Goal: Complete application form

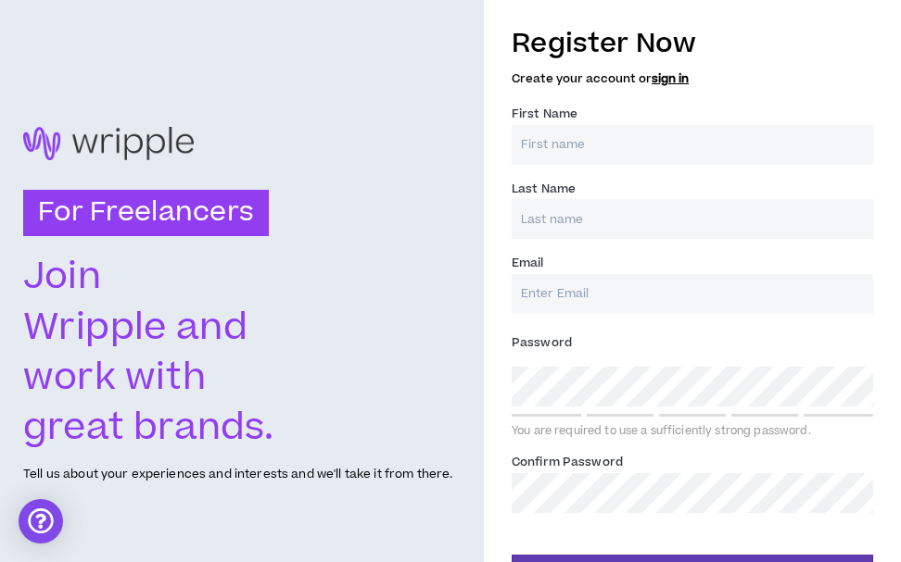
click at [668, 154] on input "First Name *" at bounding box center [691, 145] width 361 height 40
type input "N"
type input "[PERSON_NAME]"
click at [574, 217] on input "Last Name *" at bounding box center [691, 219] width 361 height 40
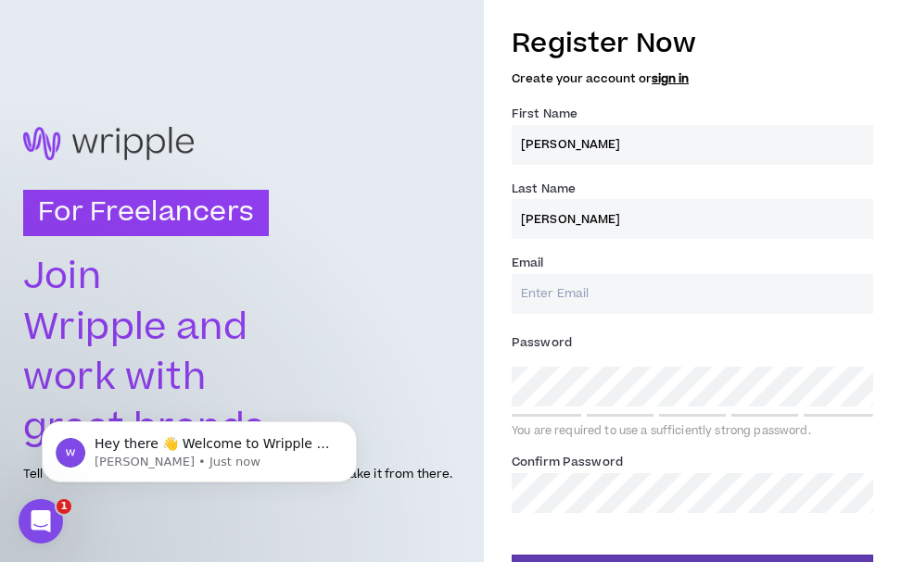
type input "[PERSON_NAME]"
click at [560, 288] on input "Email *" at bounding box center [691, 294] width 361 height 40
type input "[EMAIL_ADDRESS][DOMAIN_NAME]"
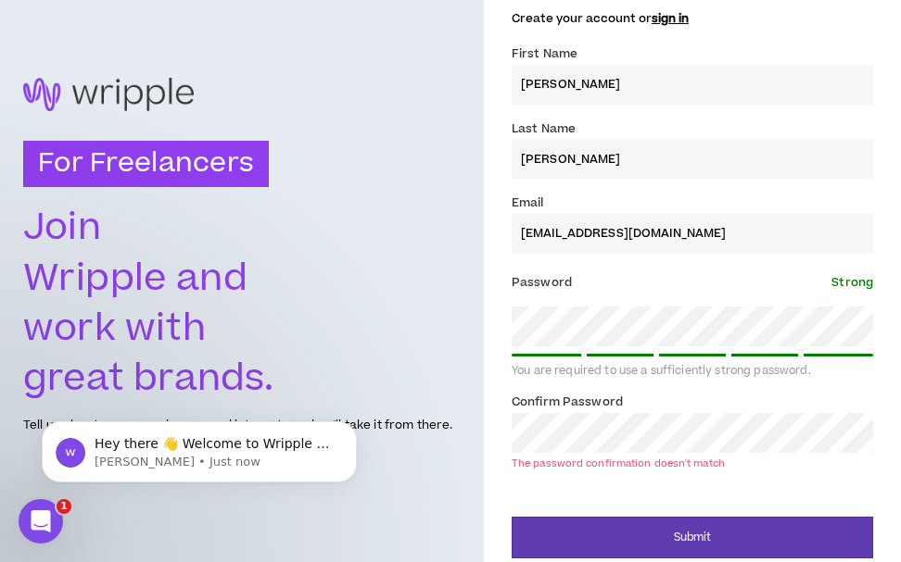
scroll to position [49, 0]
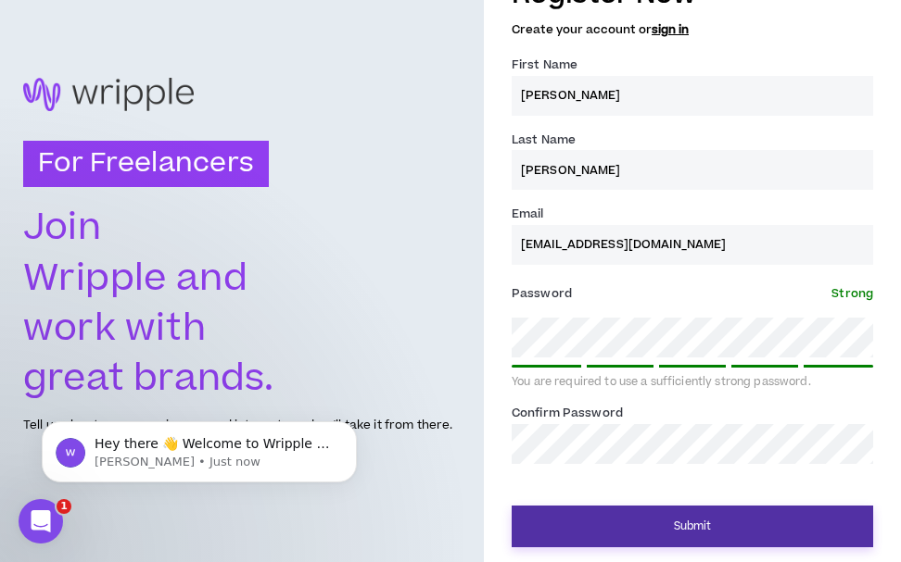
click at [729, 513] on button "Submit" at bounding box center [691, 527] width 361 height 42
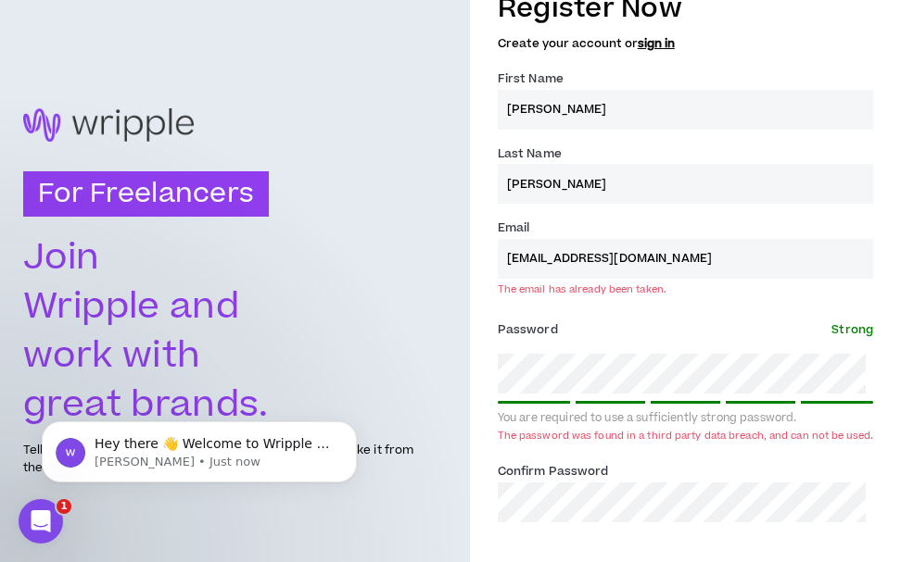
scroll to position [0, 0]
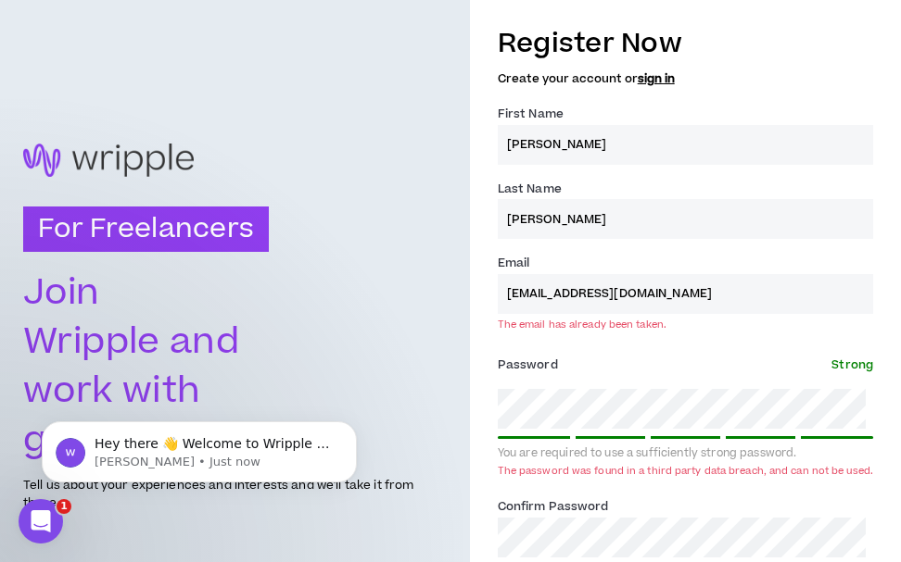
click at [659, 80] on link "sign in" at bounding box center [655, 78] width 37 height 17
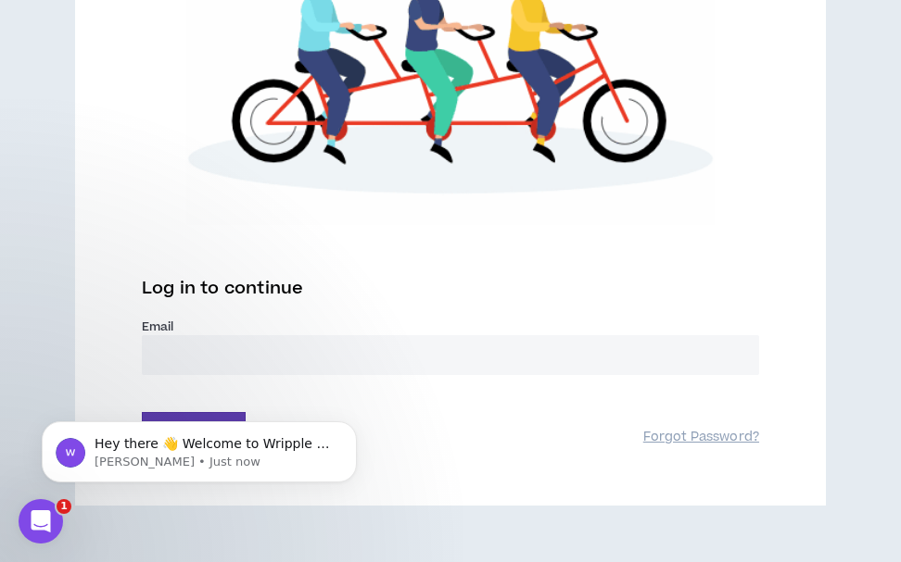
scroll to position [386, 0]
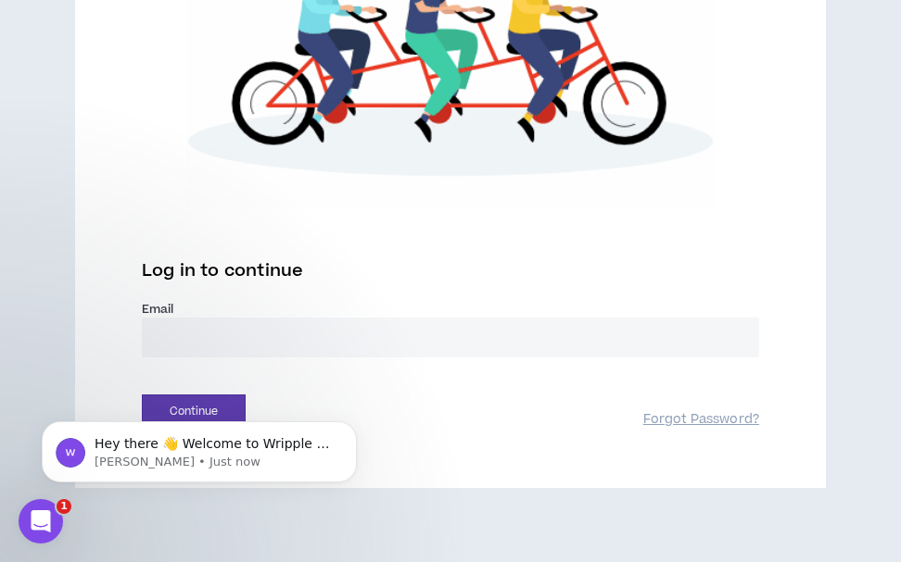
click at [486, 342] on input "email" at bounding box center [450, 338] width 617 height 40
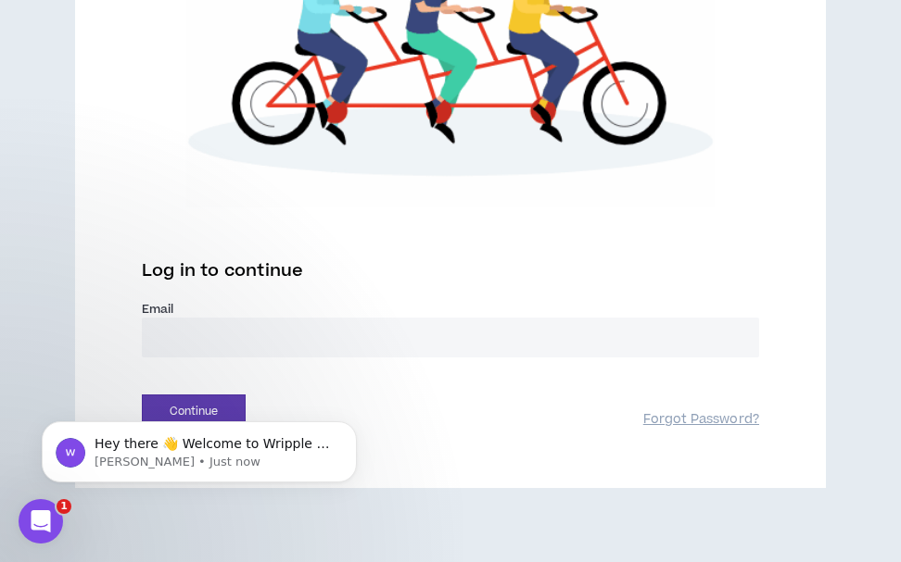
type input "**********"
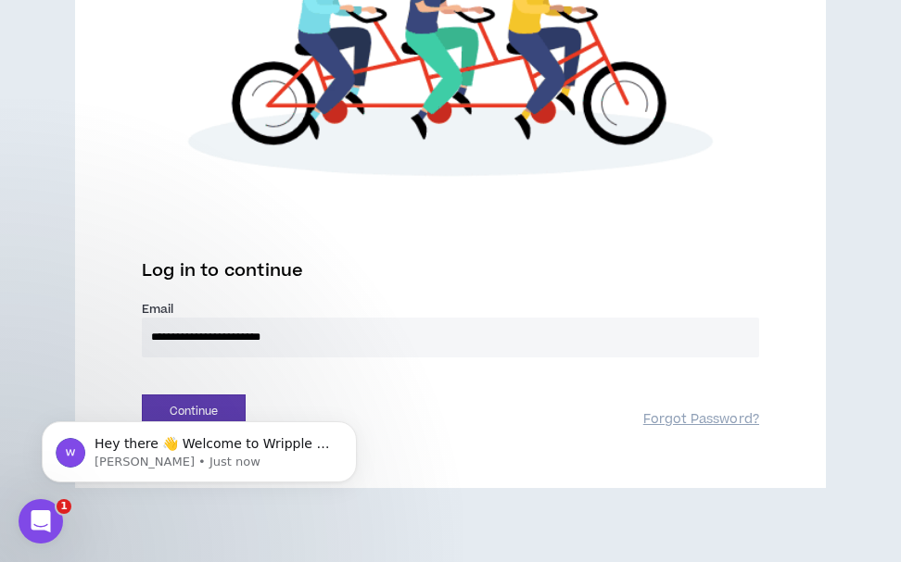
click at [167, 405] on div "Hey there 👋 Welcome to Wripple 🙌 Take a look around! If you have any questions,…" at bounding box center [199, 367] width 341 height 232
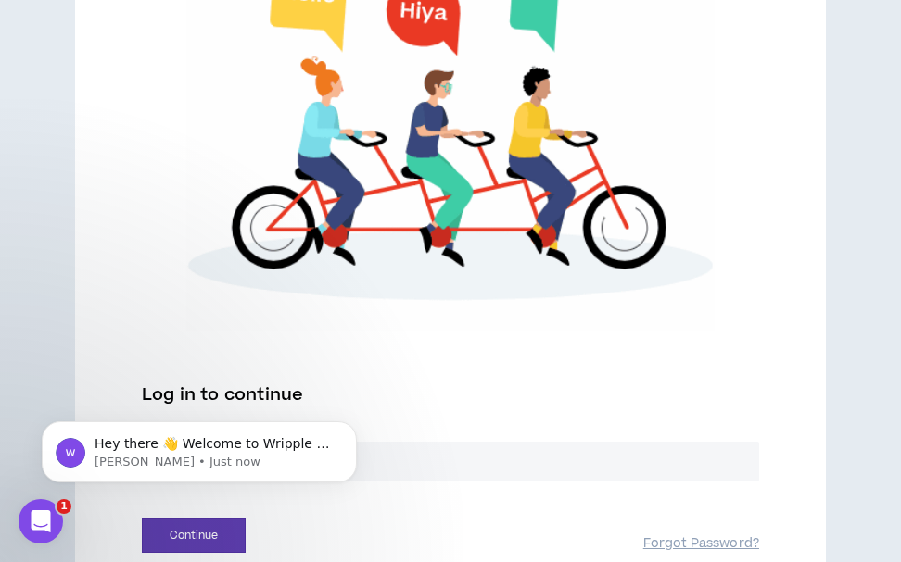
scroll to position [269, 0]
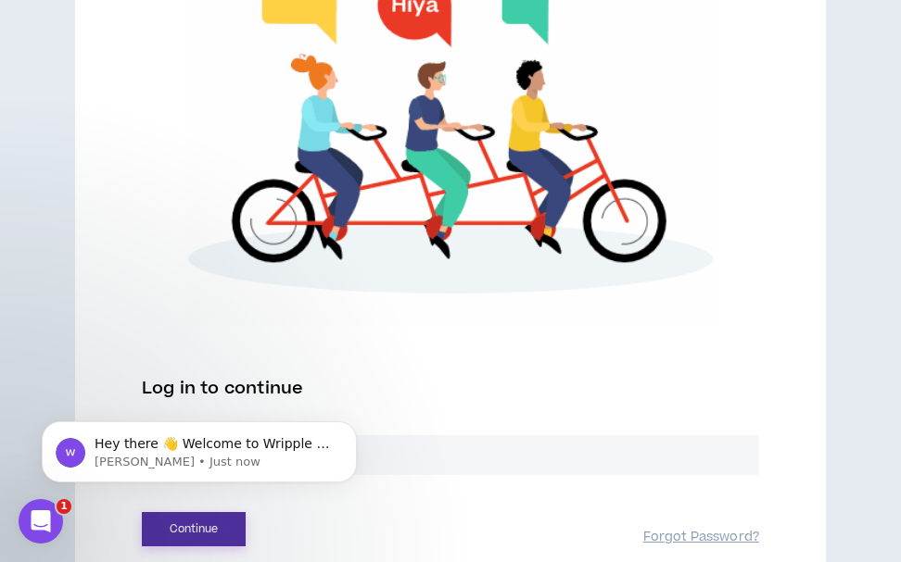
click at [183, 521] on button "Continue" at bounding box center [194, 529] width 104 height 34
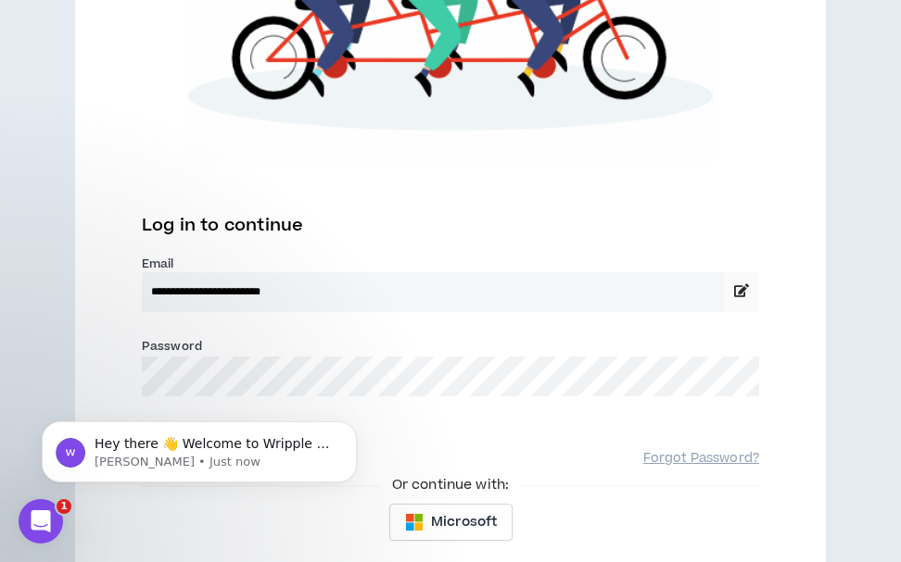
scroll to position [498, 0]
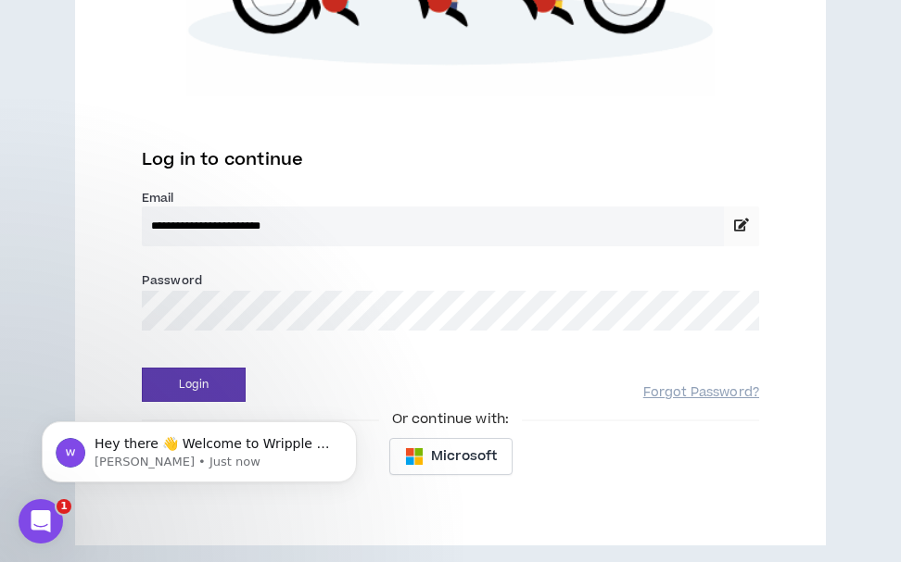
click html "Hey there 👋 Welcome to Wripple 🙌 Take a look around! If you have any questions,…"
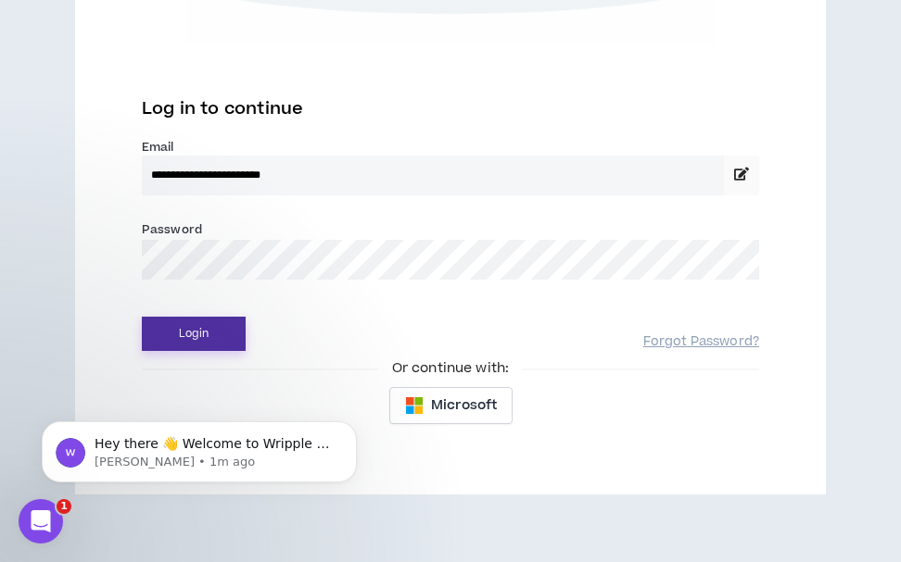
scroll to position [555, 0]
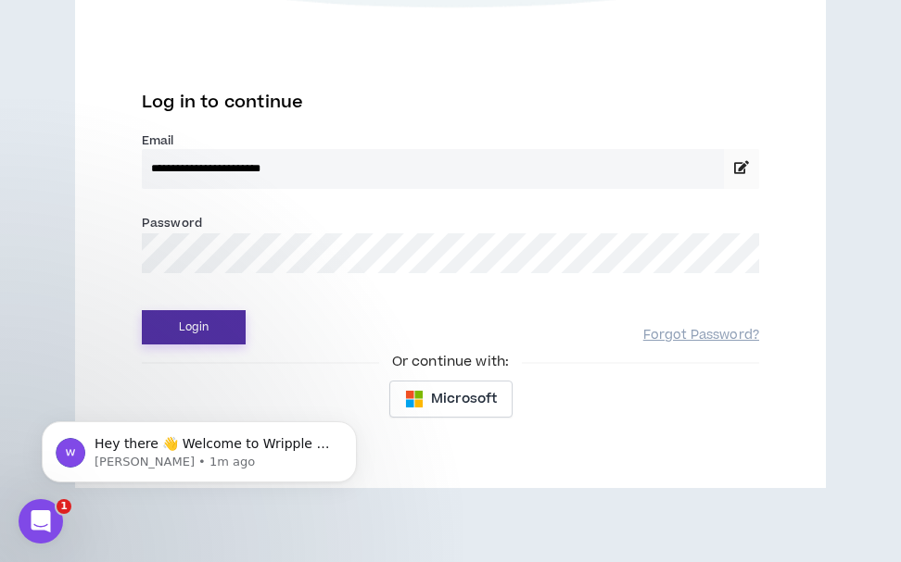
click at [182, 325] on button "Login" at bounding box center [194, 327] width 104 height 34
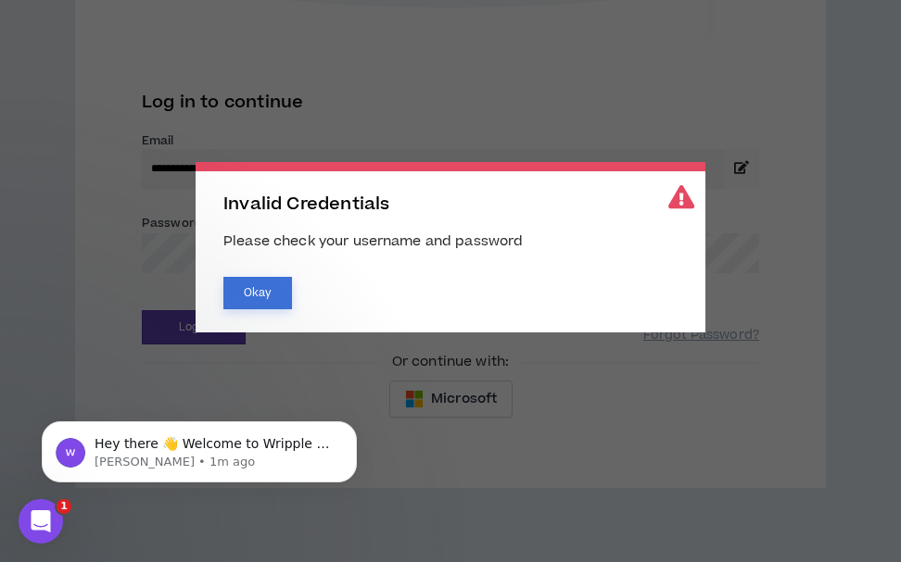
click at [243, 290] on button "Okay" at bounding box center [257, 293] width 69 height 32
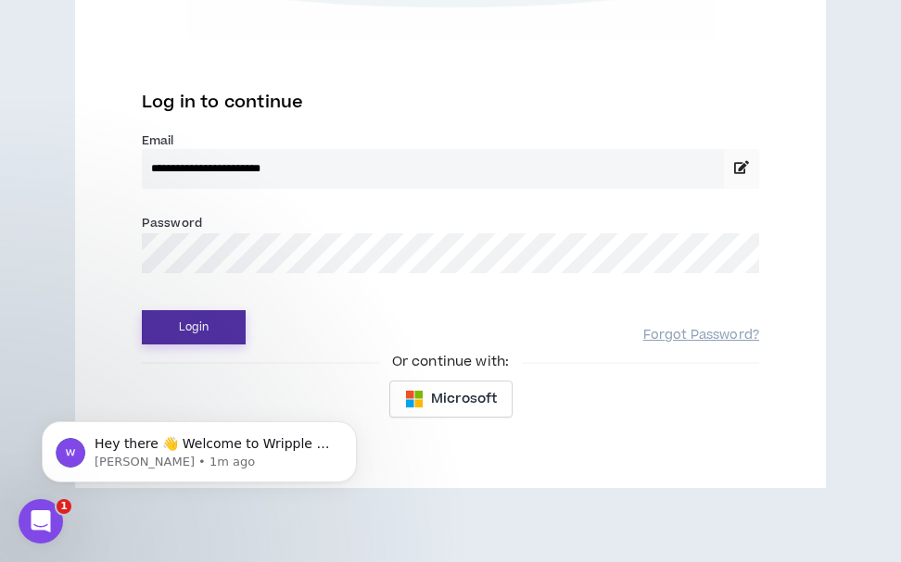
click at [206, 320] on button "Login" at bounding box center [194, 327] width 104 height 34
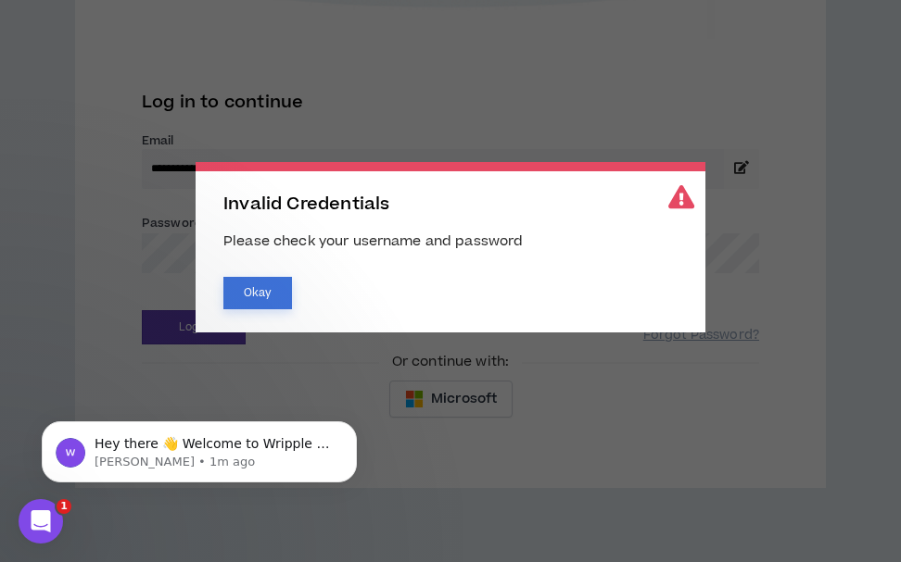
click at [255, 295] on button "Okay" at bounding box center [257, 293] width 69 height 32
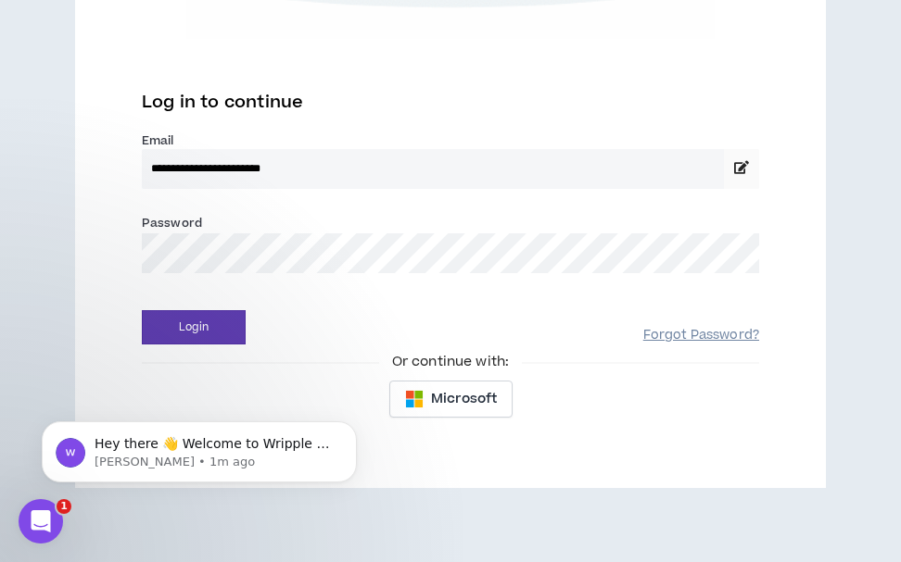
click at [664, 333] on link "Forgot Password?" at bounding box center [701, 336] width 116 height 18
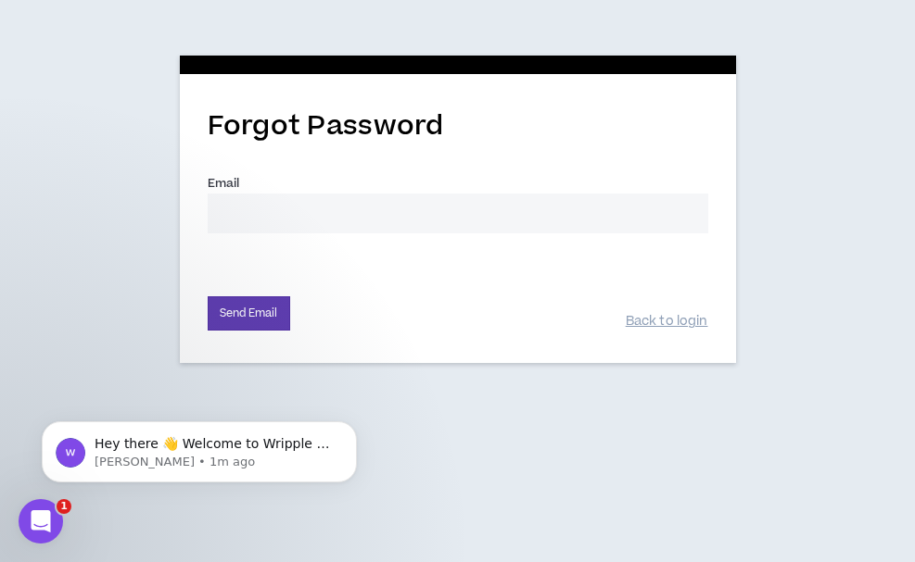
click at [502, 227] on input "Email *" at bounding box center [458, 214] width 500 height 40
type input "[EMAIL_ADDRESS][DOMAIN_NAME]"
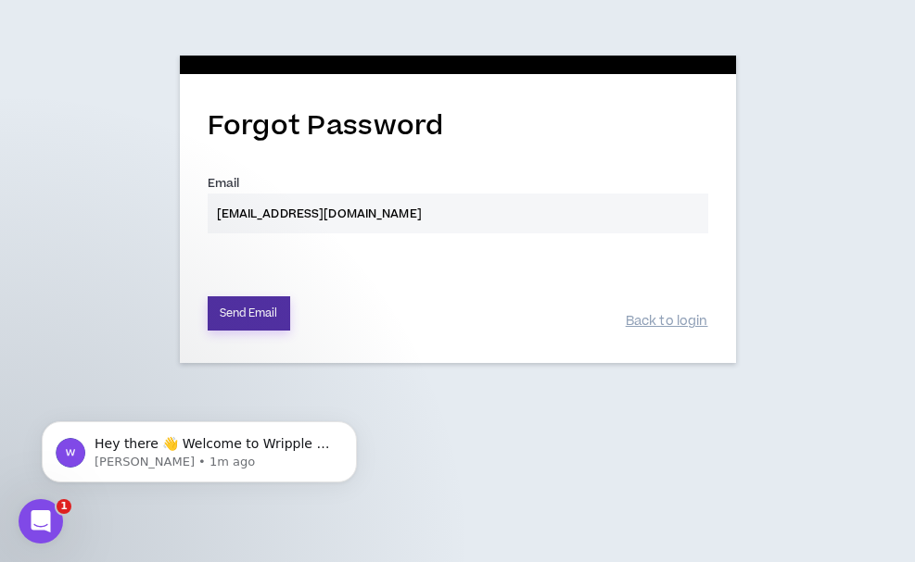
click at [269, 309] on button "Send Email" at bounding box center [249, 313] width 82 height 34
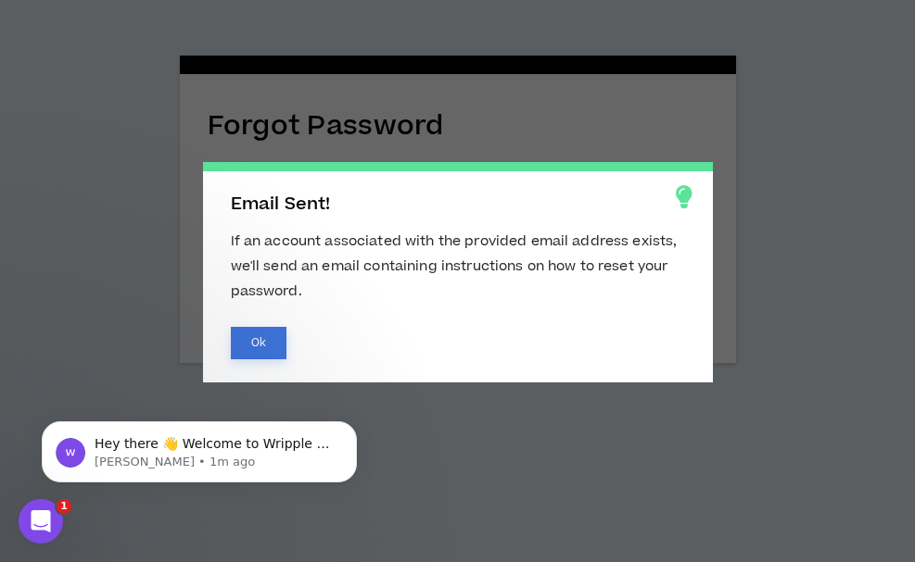
click at [269, 327] on button "Ok" at bounding box center [259, 343] width 56 height 32
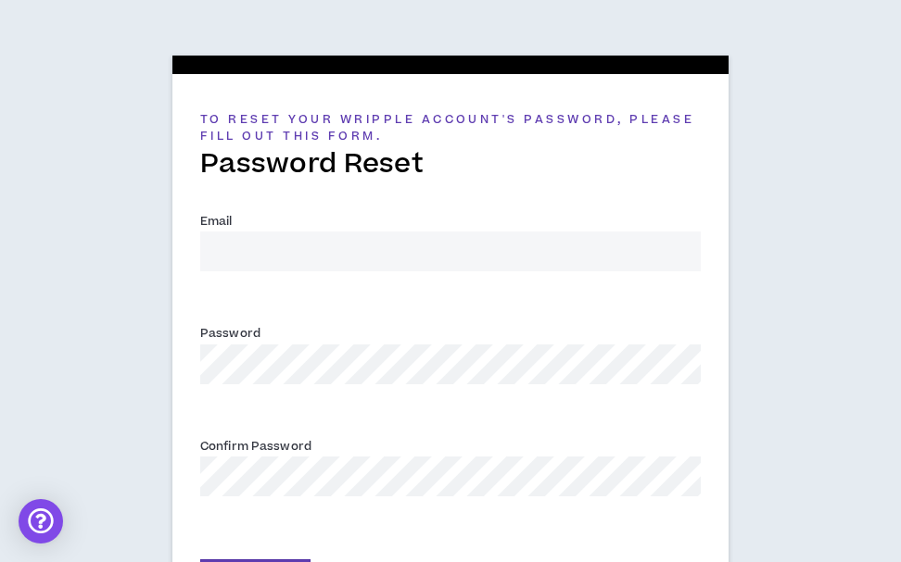
click at [382, 259] on input "Email *" at bounding box center [450, 252] width 500 height 40
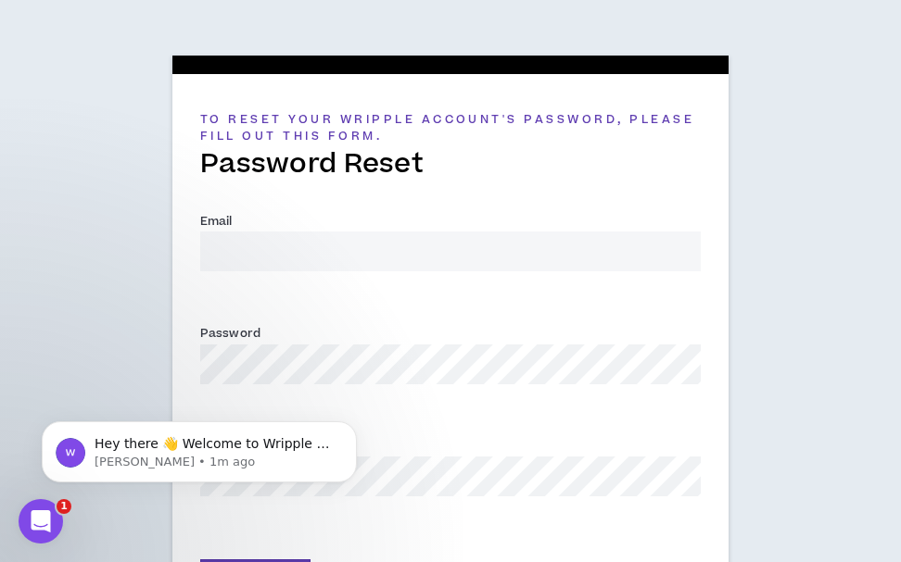
type input "[EMAIL_ADDRESS][DOMAIN_NAME]"
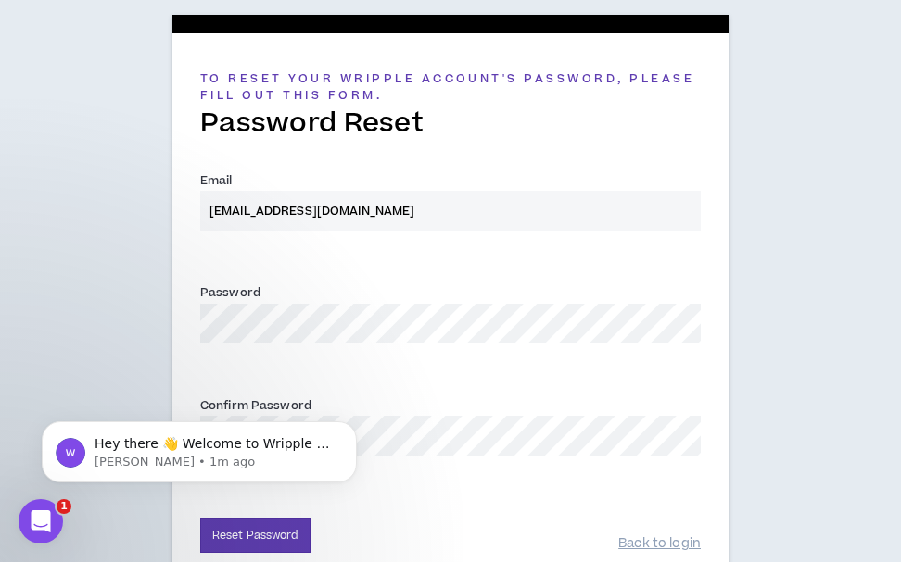
scroll to position [73, 0]
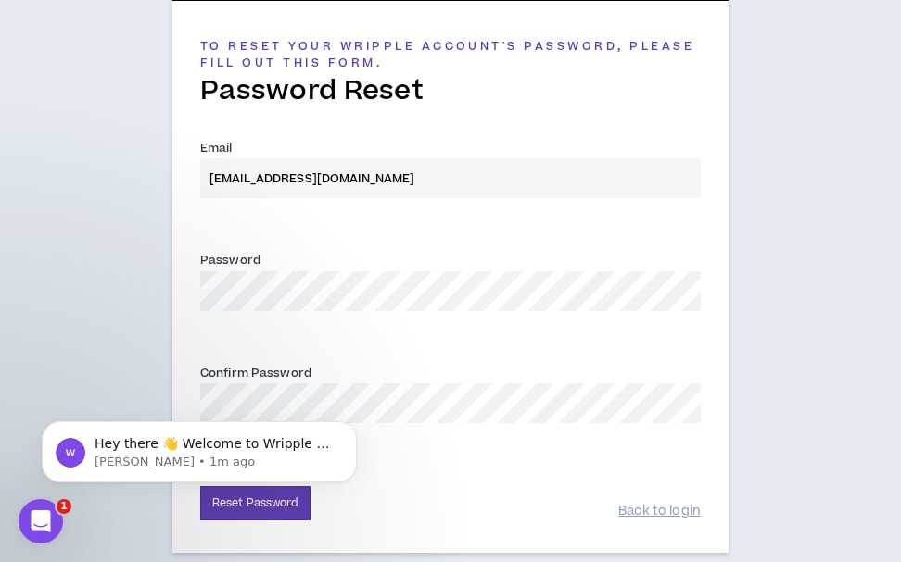
click html "Hey there 👋 Welcome to Wripple 🙌 Take a look around! If you have any questions,…"
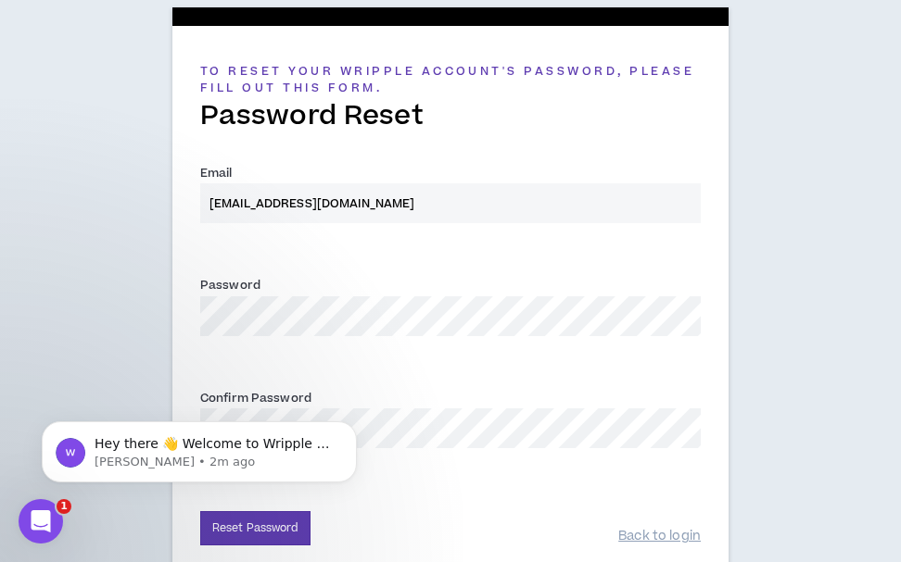
scroll to position [43, 0]
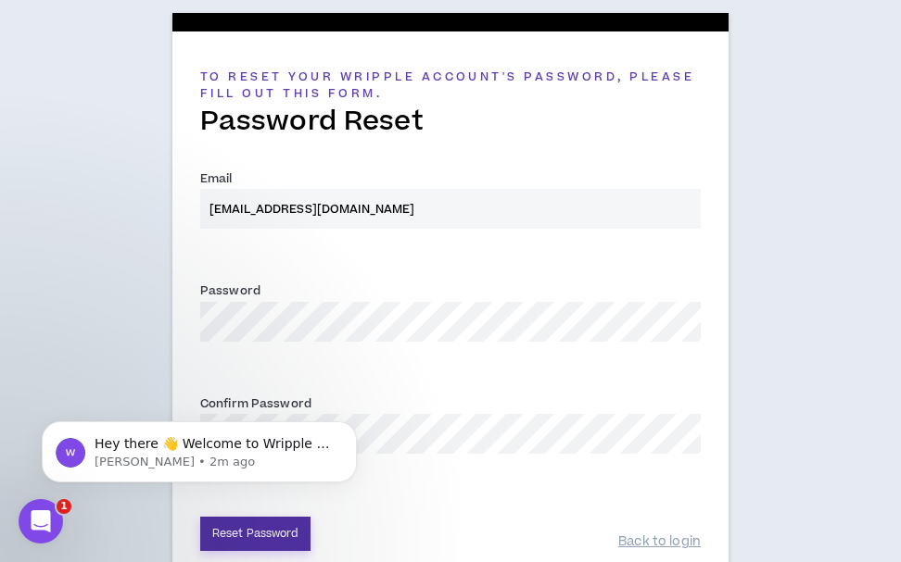
click at [286, 524] on button "Reset Password" at bounding box center [255, 534] width 110 height 34
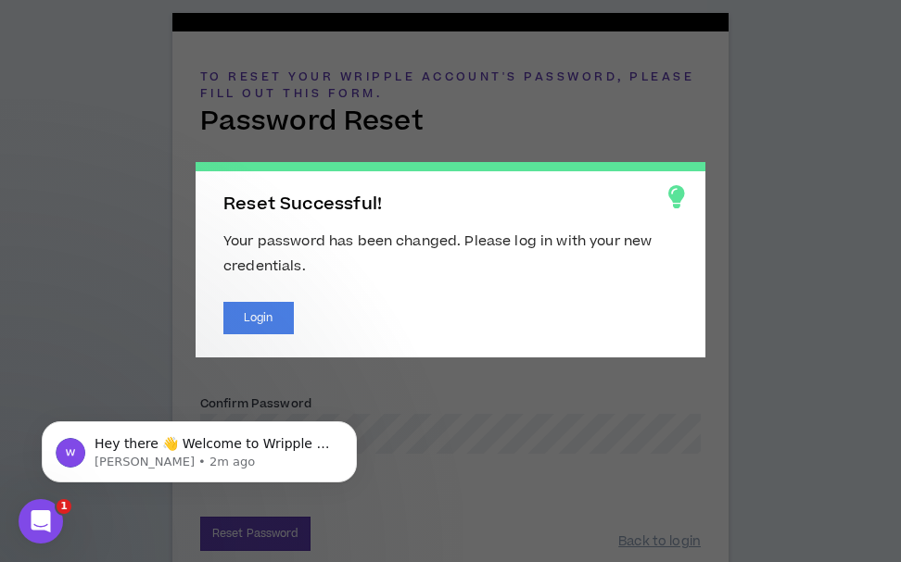
click at [247, 311] on div "Hey there 👋 Welcome to Wripple 🙌 Take a look around! If you have any questions,…" at bounding box center [199, 367] width 341 height 232
click at [255, 315] on div "Hey there 👋 Welcome to Wripple 🙌 Take a look around! If you have any questions,…" at bounding box center [199, 367] width 341 height 232
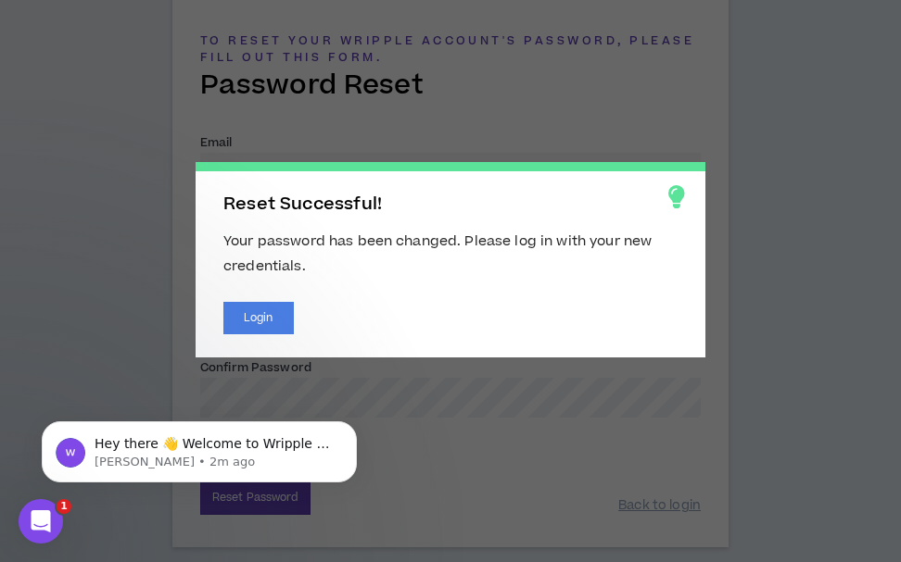
scroll to position [110, 0]
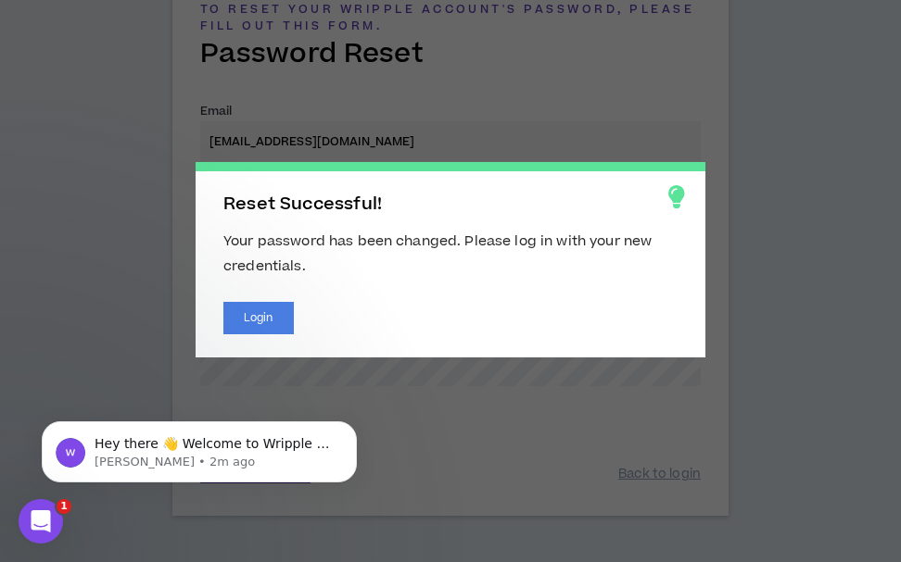
click at [268, 315] on div "Hey there 👋 Welcome to Wripple 🙌 Take a look around! If you have any questions,…" at bounding box center [199, 367] width 341 height 232
drag, startPoint x: 264, startPoint y: 597, endPoint x: 267, endPoint y: 315, distance: 281.7
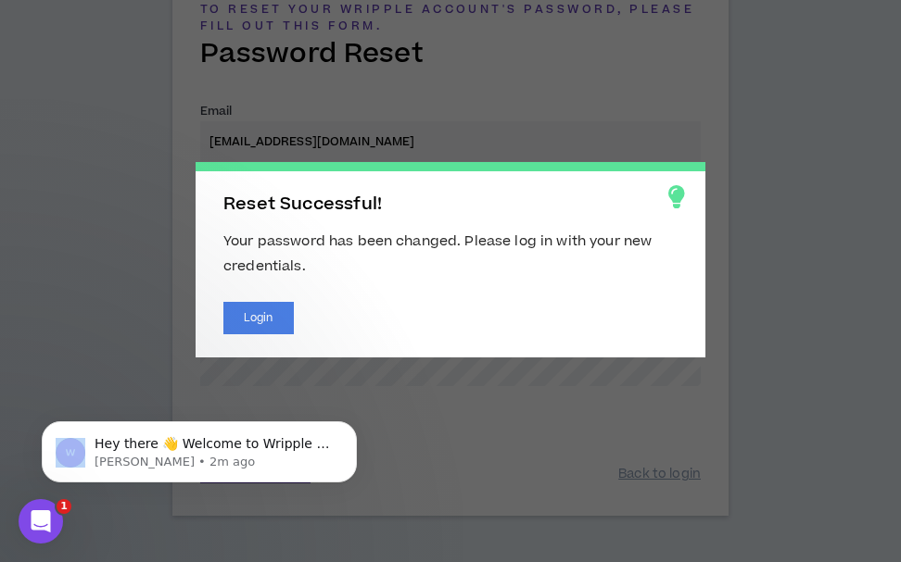
click at [267, 315] on div "Hey there 👋 Welcome to Wripple 🙌 Take a look around! If you have any questions,…" at bounding box center [199, 367] width 341 height 232
click at [247, 313] on button "Login" at bounding box center [258, 318] width 70 height 32
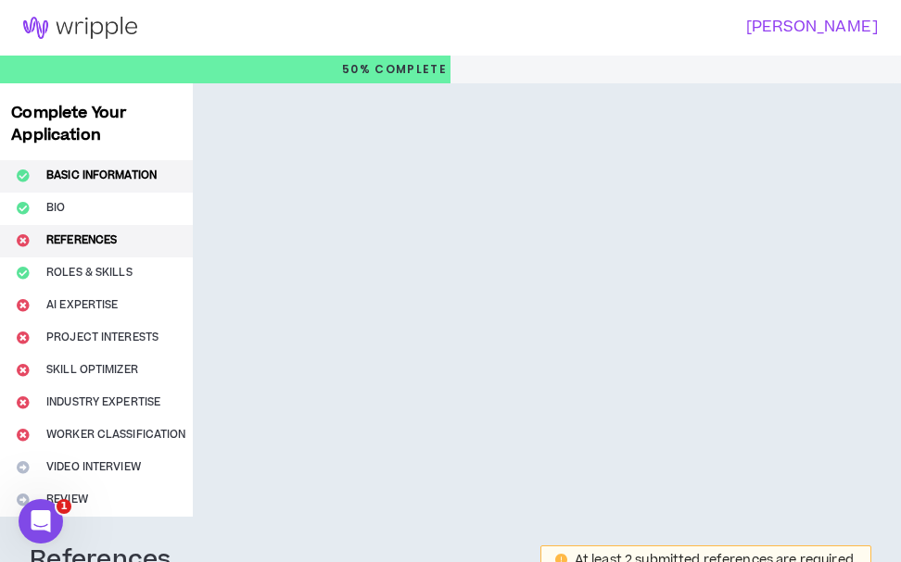
click at [84, 163] on button "Basic Information" at bounding box center [96, 176] width 193 height 32
select select "*"
select select "IN"
select select "*****"
select select "*"
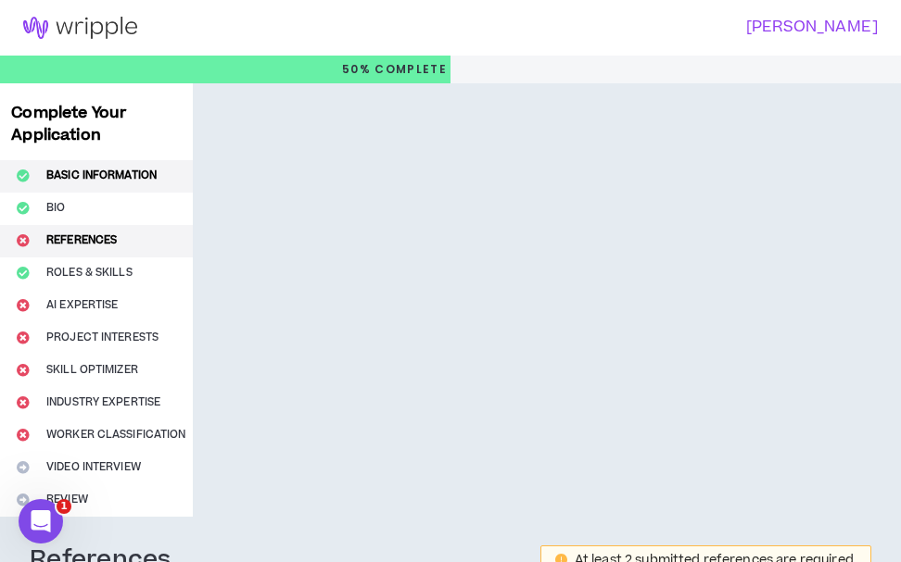
select select "**********"
select select "*****"
select select "***"
select select "**********"
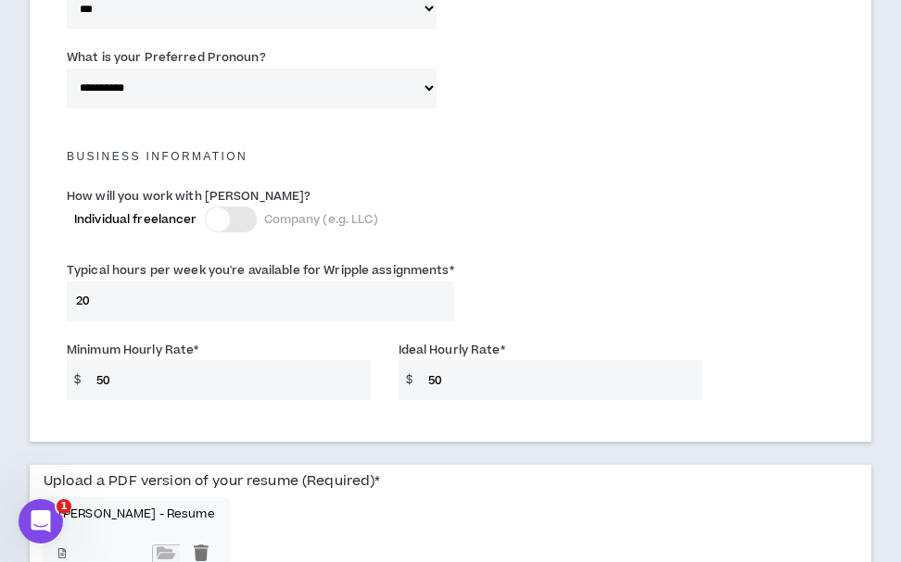
scroll to position [1649, 0]
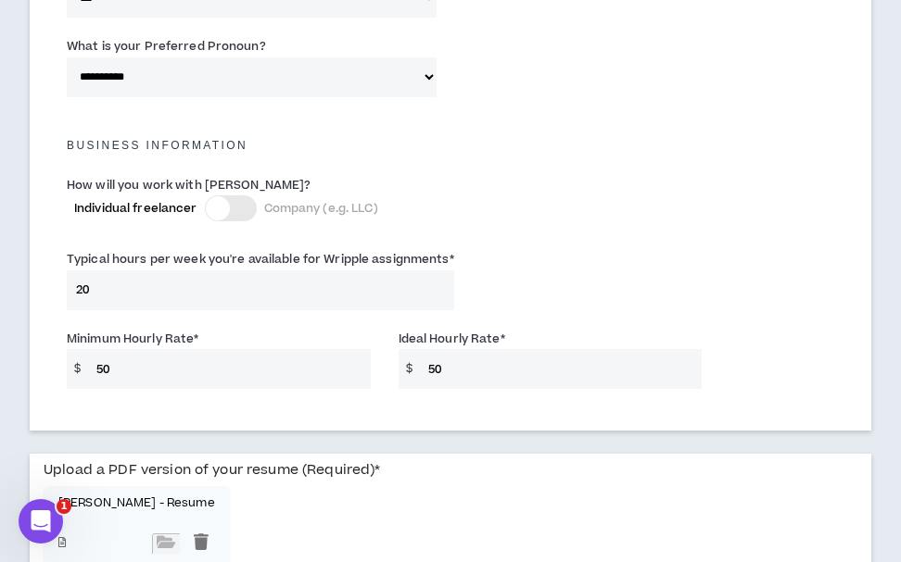
click at [253, 365] on input "50" at bounding box center [228, 369] width 283 height 40
type input "515"
click at [496, 349] on input "50" at bounding box center [560, 369] width 283 height 40
type input "5"
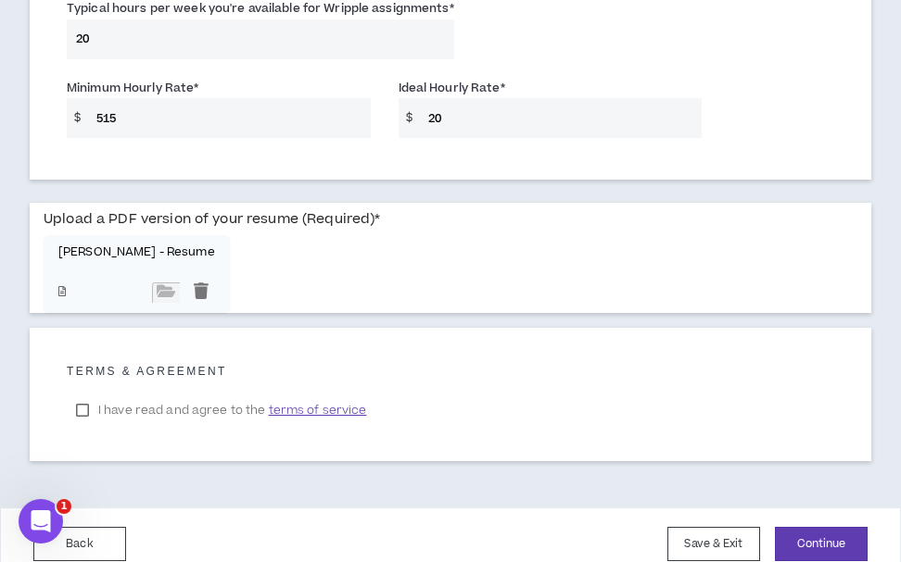
scroll to position [1901, 0]
type input "20"
click at [187, 282] on div at bounding box center [201, 292] width 28 height 20
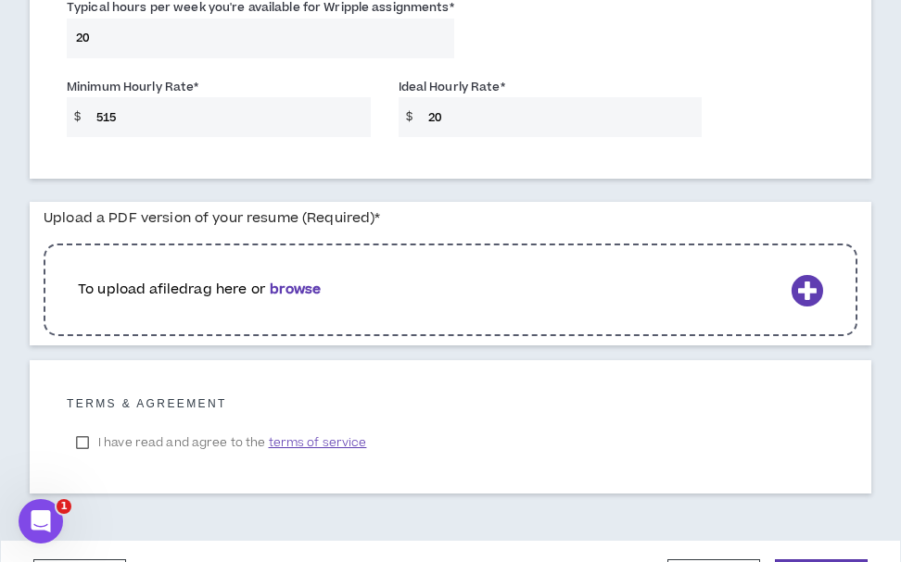
click at [272, 282] on p "To upload a file drag here or browse" at bounding box center [430, 290] width 705 height 20
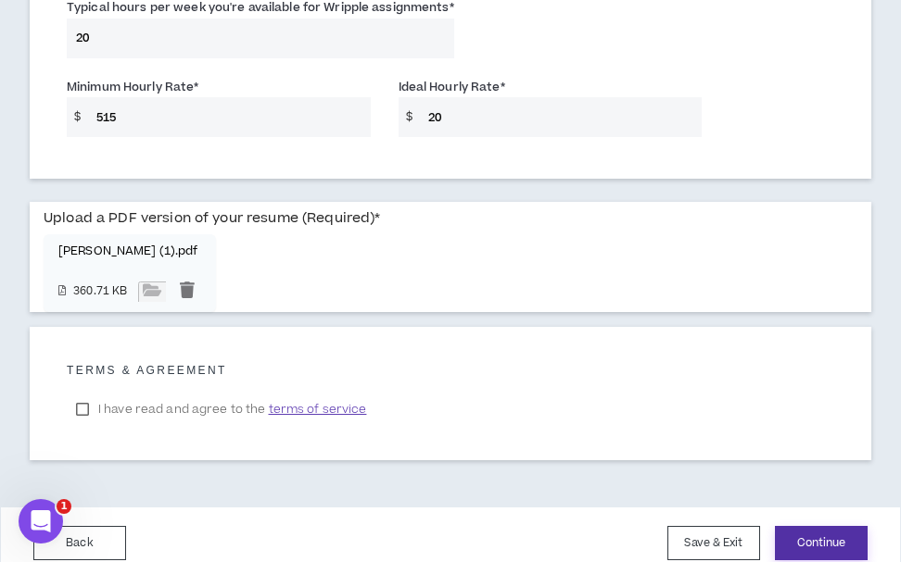
click at [807, 526] on button "Continue" at bounding box center [821, 543] width 93 height 34
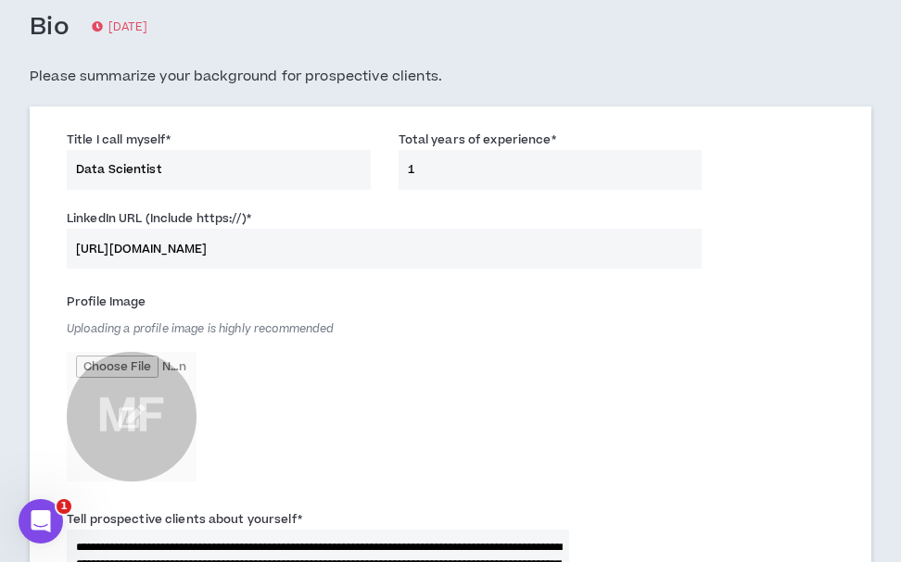
scroll to position [544, 0]
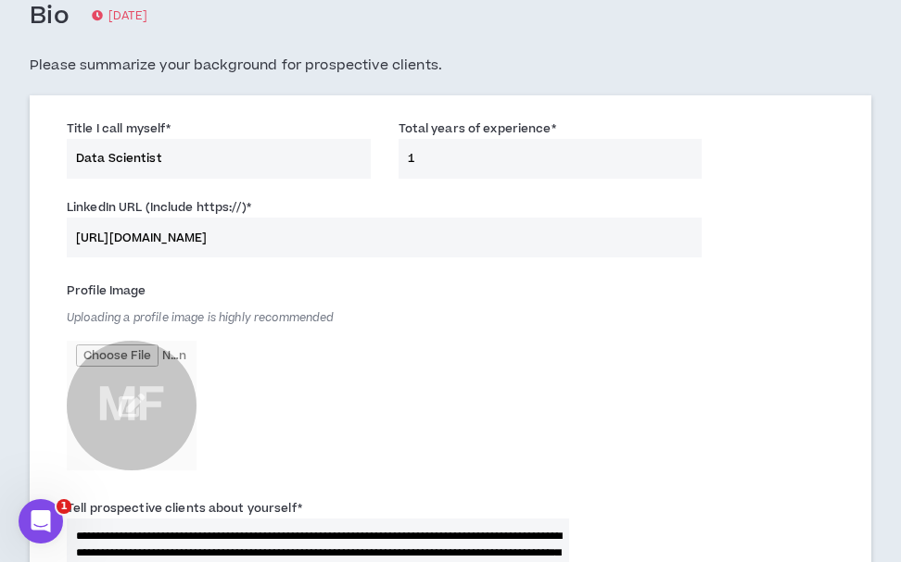
click at [271, 244] on input "https://www.linkedin.com/faizanmalikdelhi" at bounding box center [384, 238] width 635 height 40
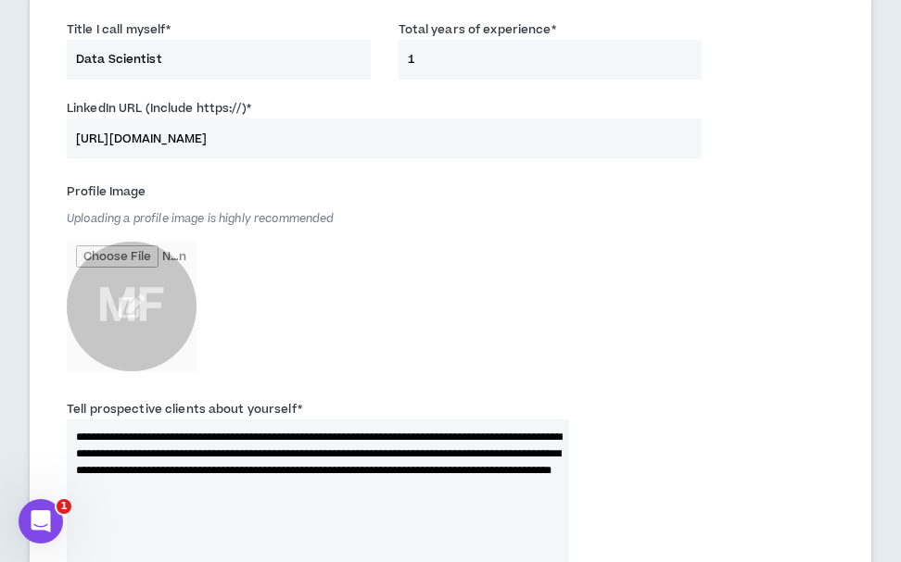
scroll to position [674, 0]
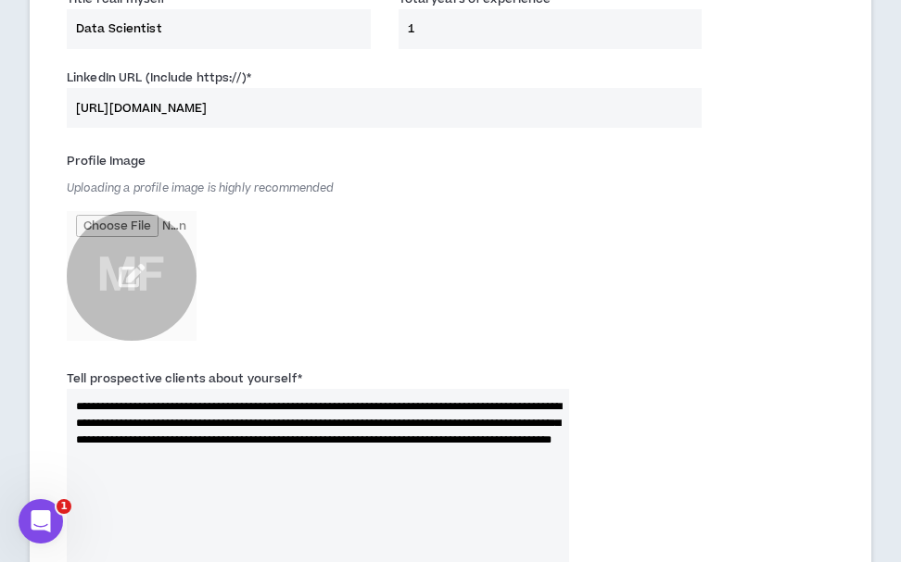
type input "https://www.linkedin.com/in/faizanmalikdelhi"
click at [153, 269] on input "file" at bounding box center [132, 276] width 130 height 130
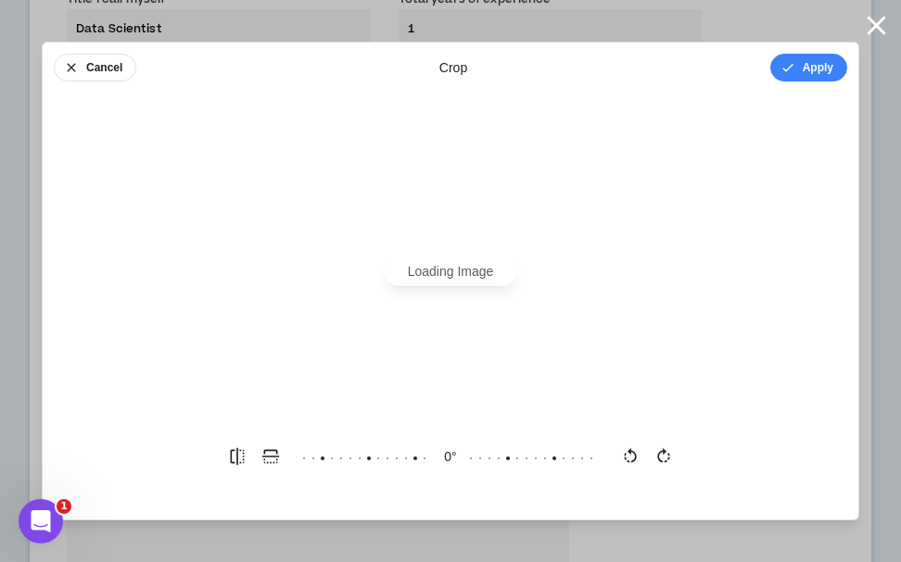
scroll to position [0, 0]
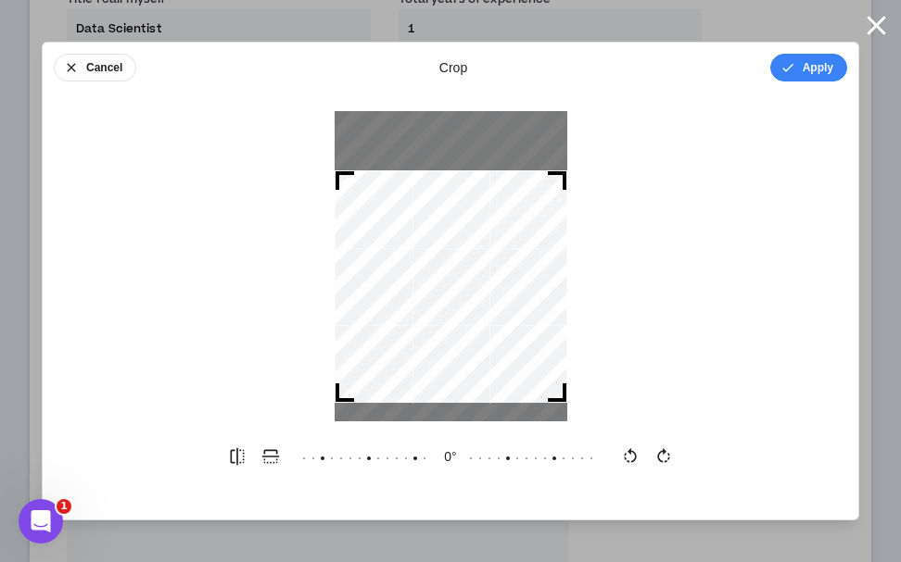
drag, startPoint x: 448, startPoint y: 234, endPoint x: 460, endPoint y: 255, distance: 23.7
click at [460, 255] on div at bounding box center [450, 286] width 233 height 233
click at [814, 57] on button "Apply" at bounding box center [808, 68] width 77 height 28
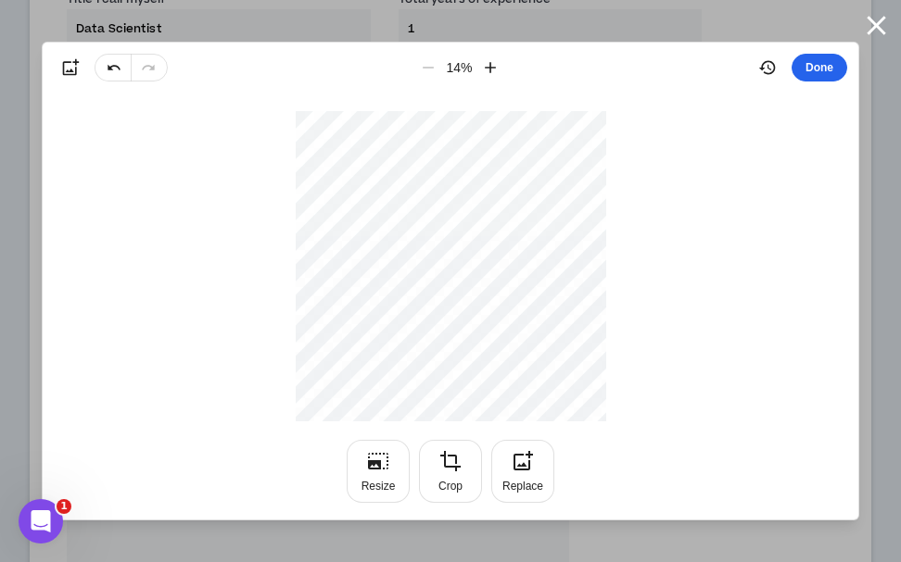
click at [820, 70] on button "Done" at bounding box center [819, 68] width 56 height 28
